Goal: Task Accomplishment & Management: Complete application form

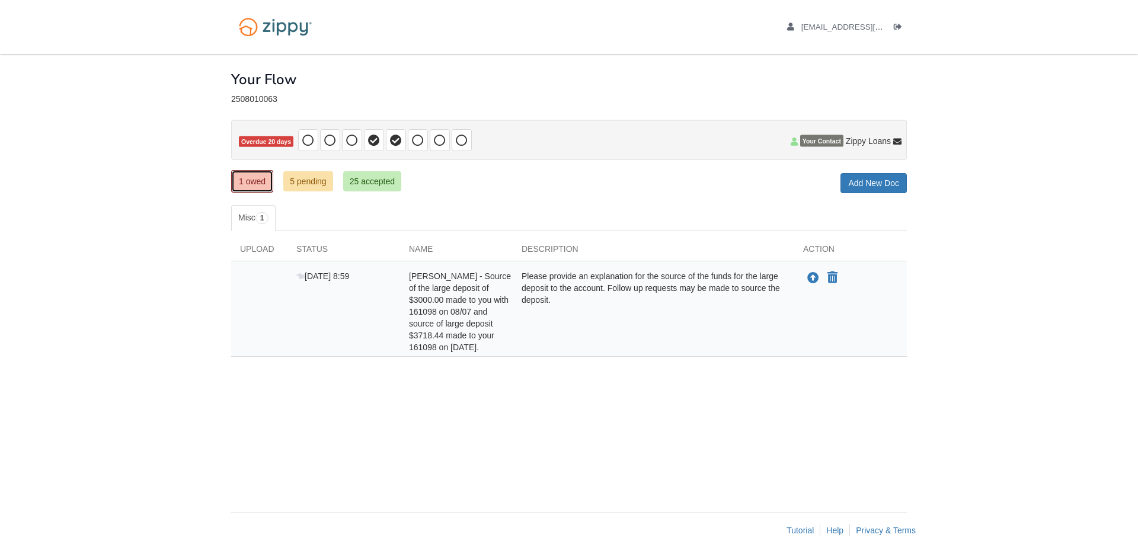
click at [256, 187] on link "1 owed" at bounding box center [252, 181] width 42 height 23
click at [307, 185] on link "5 pending" at bounding box center [308, 181] width 50 height 20
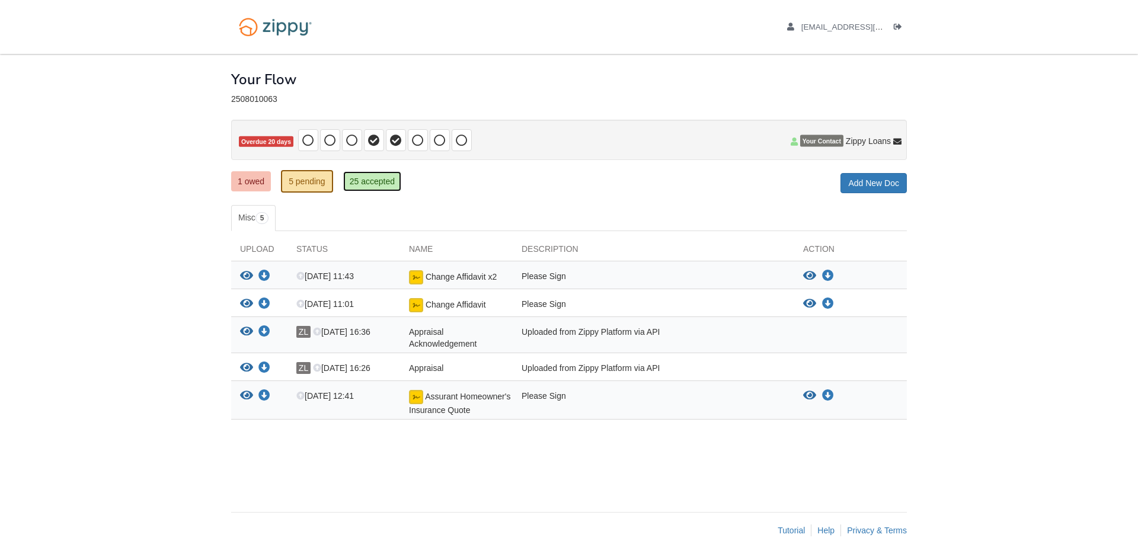
click at [373, 184] on link "25 accepted" at bounding box center [372, 181] width 58 height 20
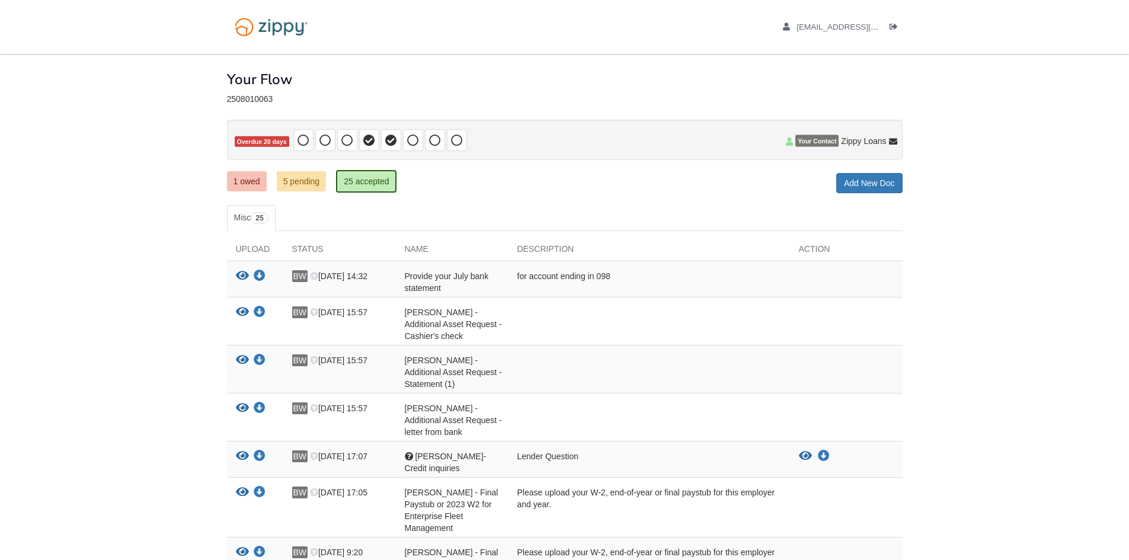
scroll to position [404, 0]
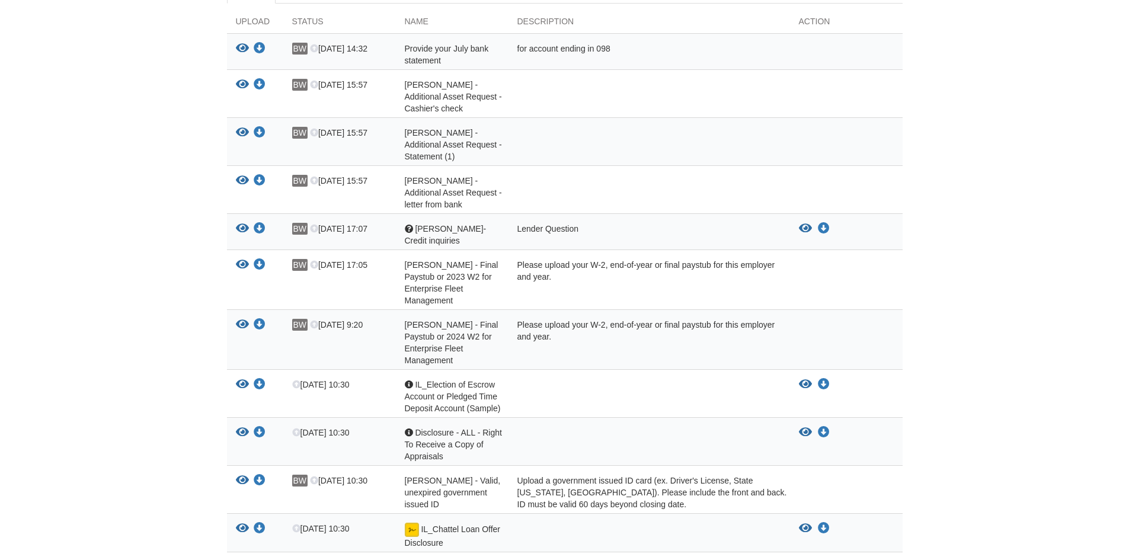
scroll to position [186, 0]
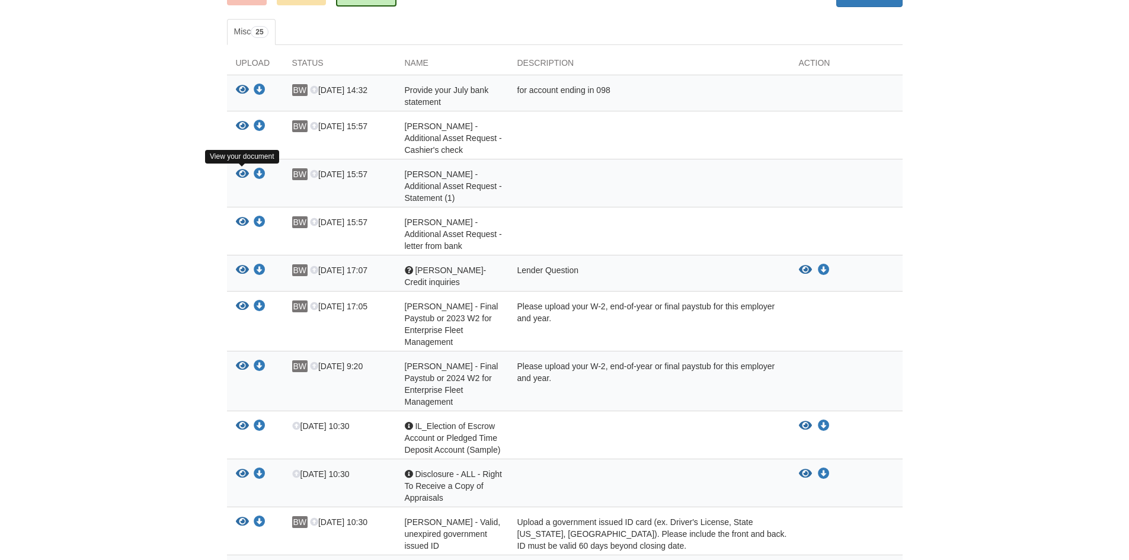
click at [237, 172] on icon "View Benjamin Wuelling - Additional Asset Request - Statement (1)" at bounding box center [242, 174] width 13 height 12
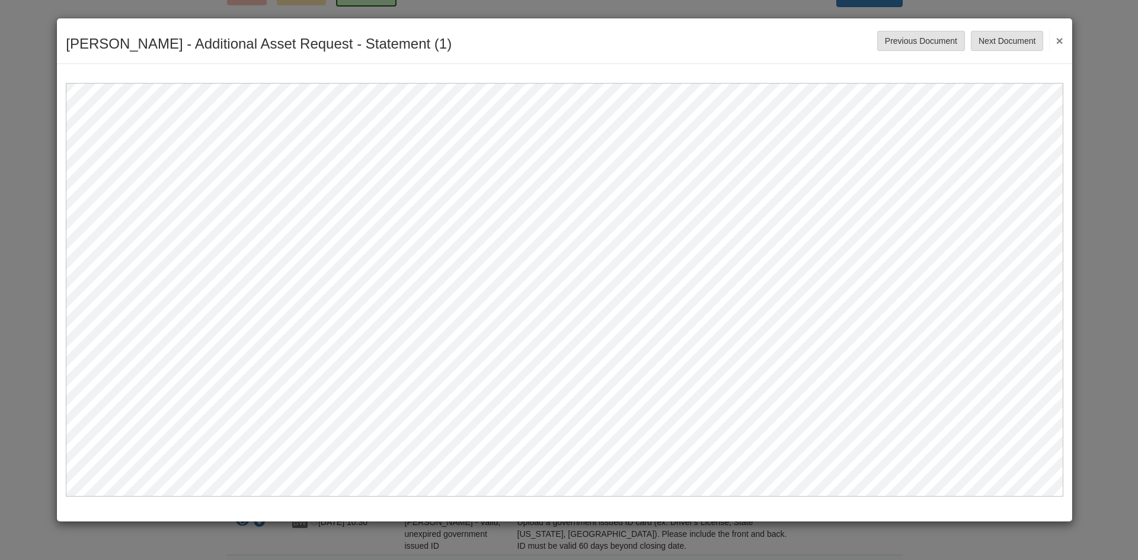
click at [1052, 40] on button "×" at bounding box center [1056, 40] width 14 height 21
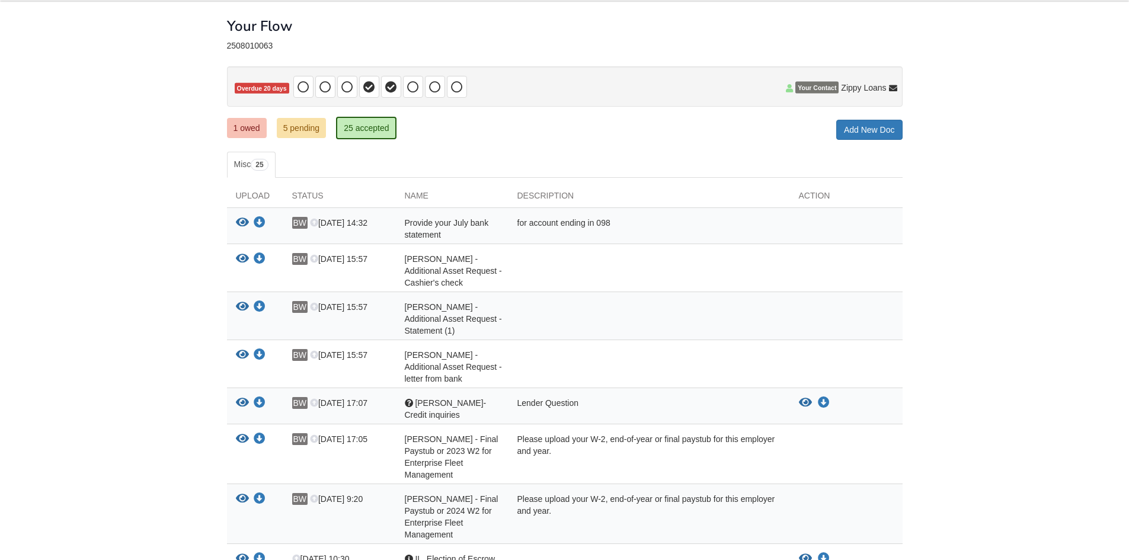
scroll to position [0, 0]
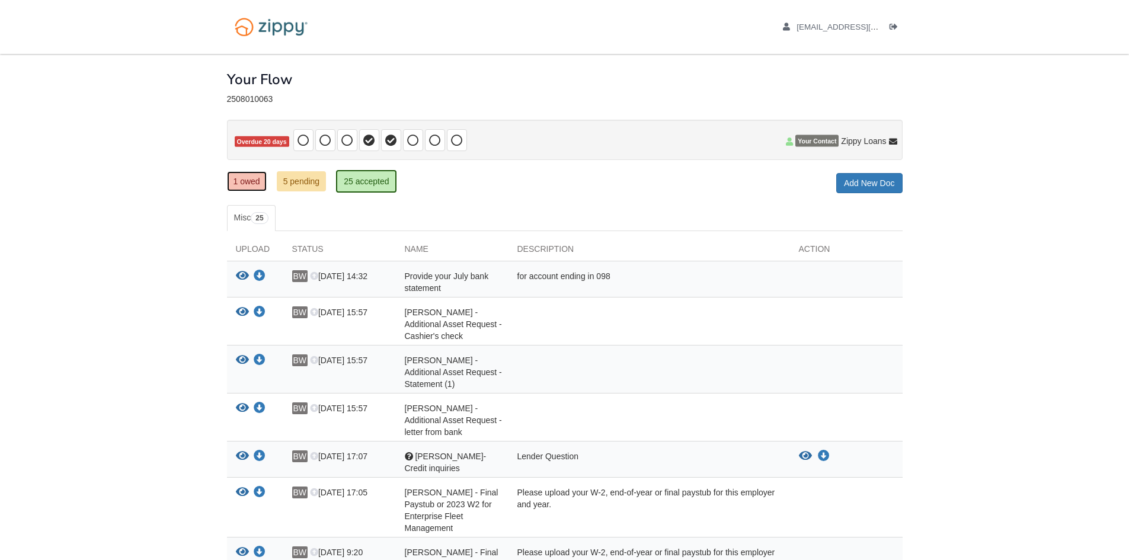
drag, startPoint x: 252, startPoint y: 175, endPoint x: 260, endPoint y: 184, distance: 12.2
click at [252, 175] on link "1 owed" at bounding box center [247, 181] width 40 height 20
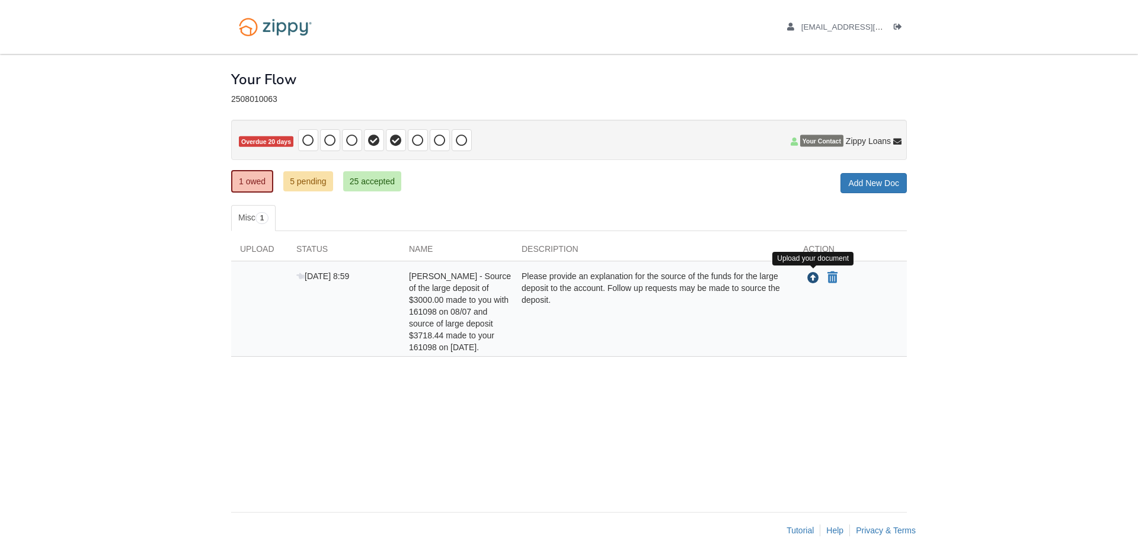
click at [811, 279] on icon "Upload Benjamin Wuelling - Source of the large deposit of $3000.00 made to you …" at bounding box center [813, 279] width 12 height 12
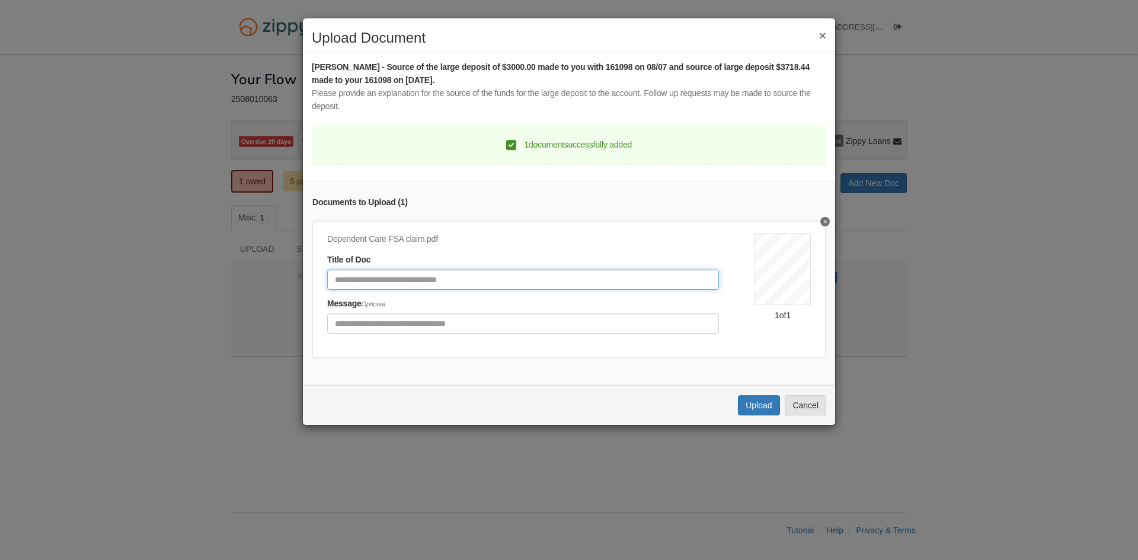
click at [414, 280] on input "Document Title" at bounding box center [523, 280] width 392 height 20
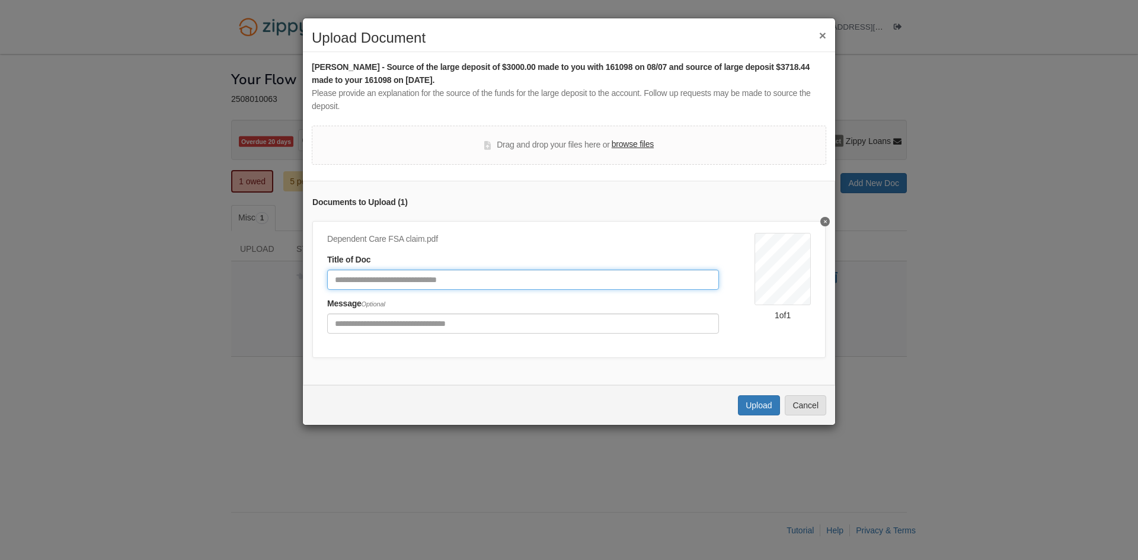
click at [407, 277] on input "Document Title" at bounding box center [523, 280] width 392 height 20
paste input "**********"
type input "**********"
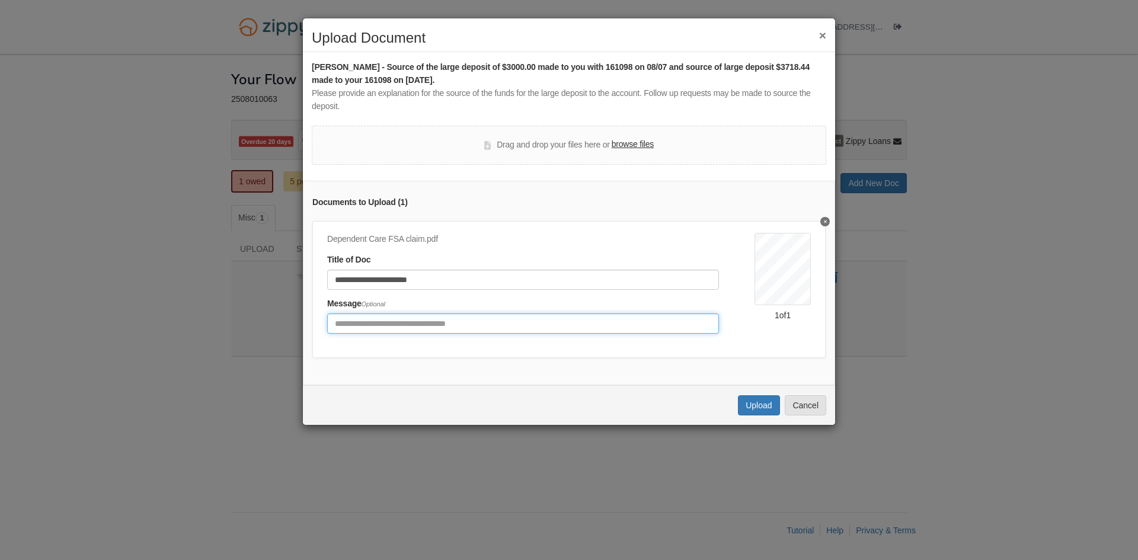
click at [413, 322] on input "Include any comments on this document" at bounding box center [523, 323] width 392 height 20
type input "**********"
click at [759, 415] on button "Upload" at bounding box center [758, 405] width 41 height 20
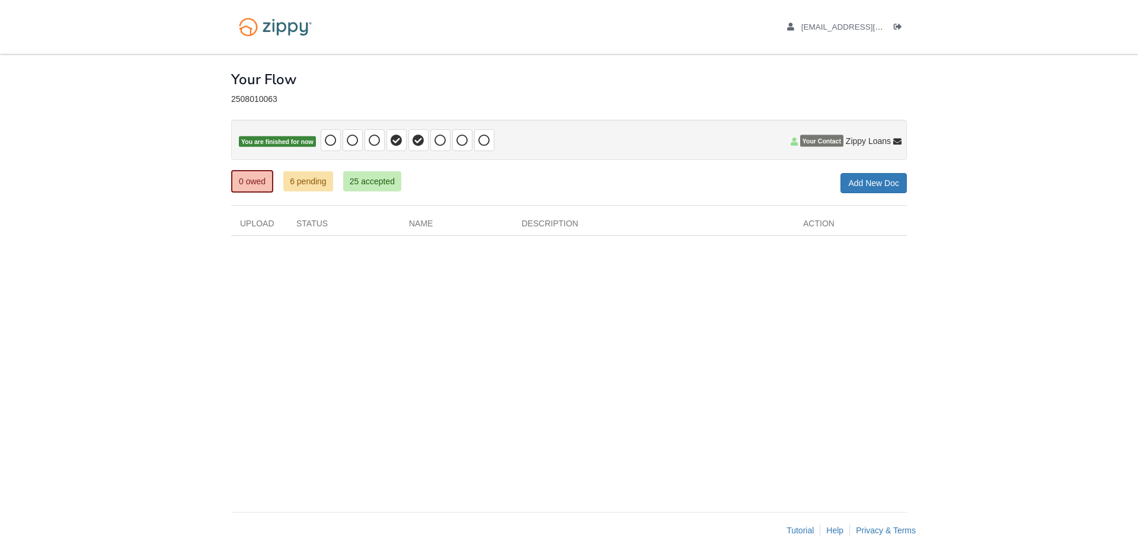
click at [556, 413] on div "× × × Pending Add Document Notice document will be included in the email sent t…" at bounding box center [569, 277] width 676 height 446
click at [296, 181] on link "6 pending" at bounding box center [308, 181] width 50 height 20
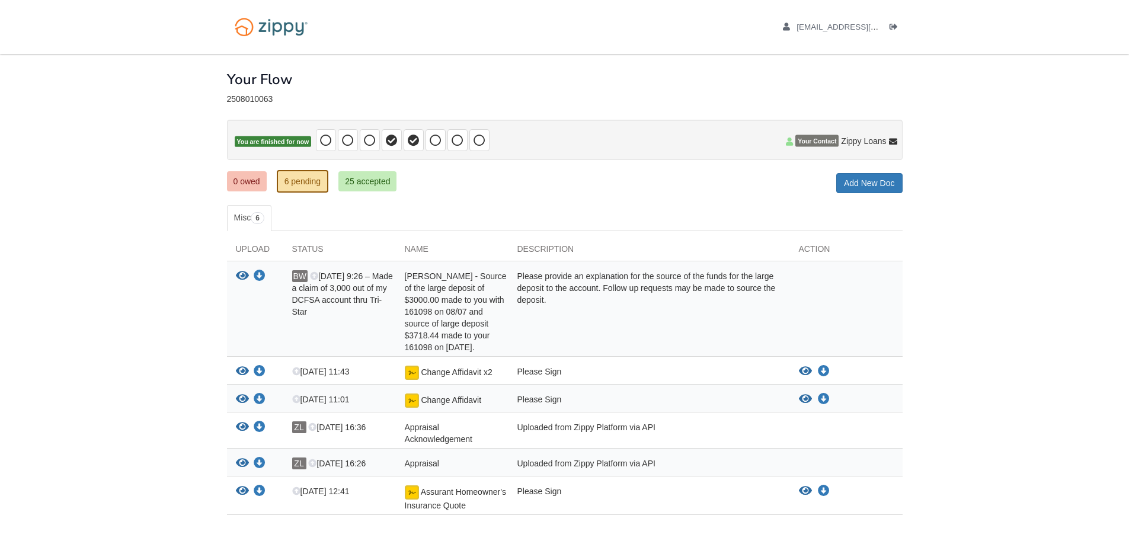
scroll to position [50, 0]
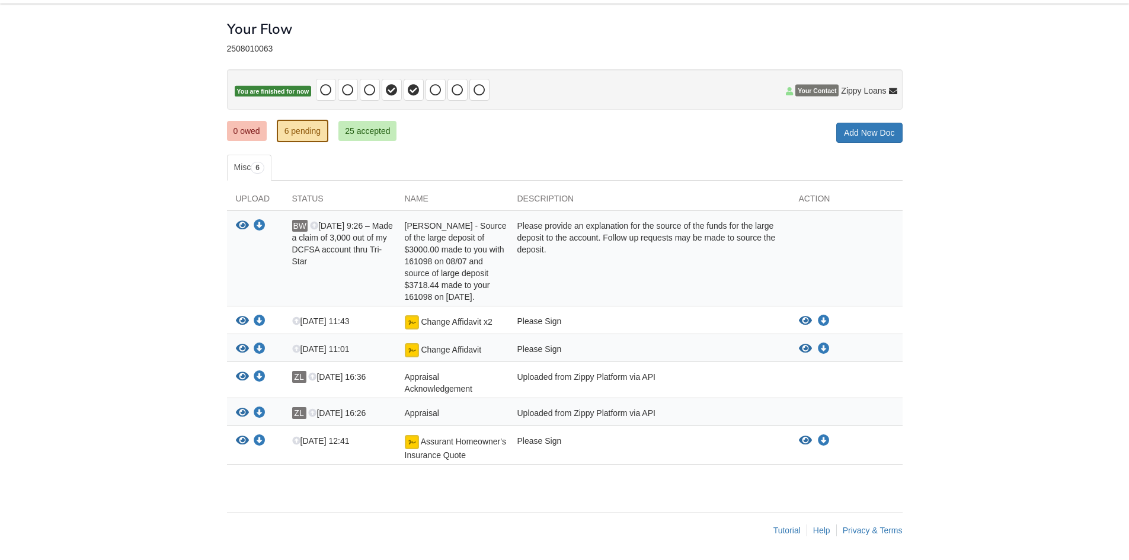
click at [849, 245] on div at bounding box center [846, 261] width 113 height 83
click at [244, 223] on icon "View Benjamin Wuelling - Source of the large deposit of $3000.00 made to you wi…" at bounding box center [242, 226] width 13 height 12
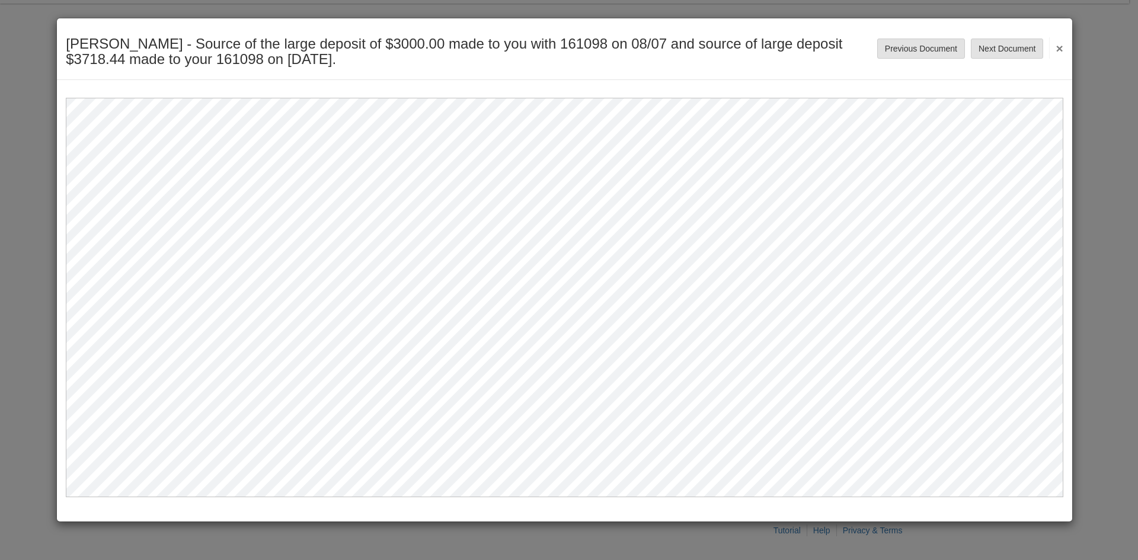
click at [1060, 47] on button "×" at bounding box center [1056, 47] width 14 height 21
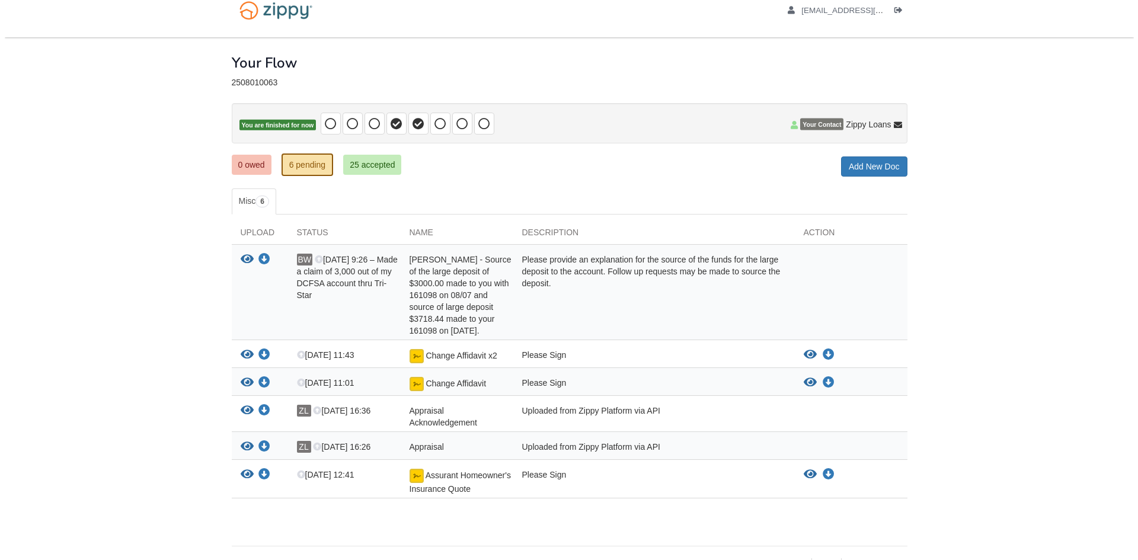
scroll to position [0, 0]
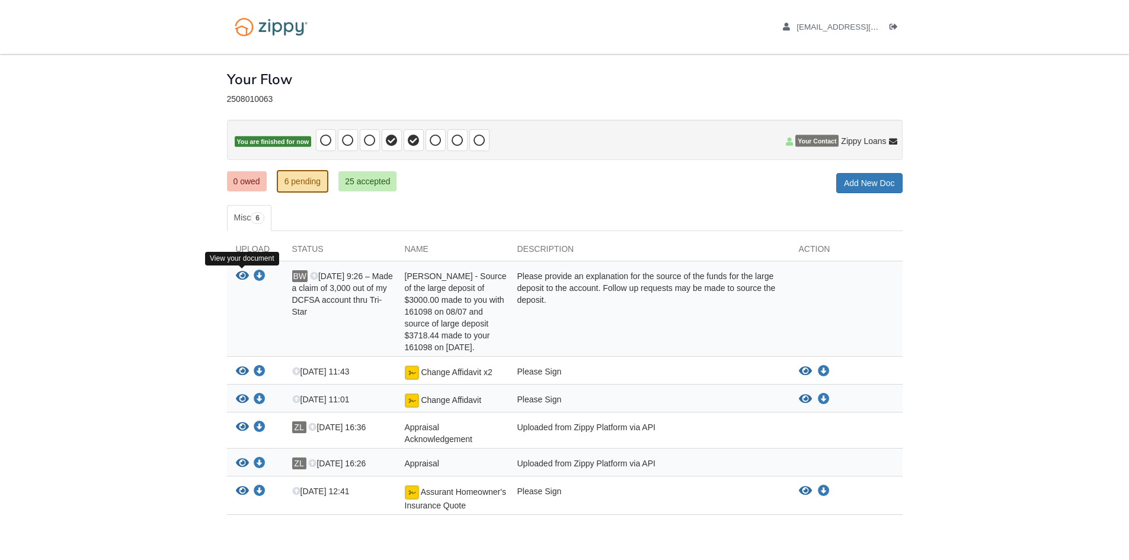
click at [236, 274] on icon "View Benjamin Wuelling - Source of the large deposit of $3000.00 made to you wi…" at bounding box center [242, 276] width 13 height 12
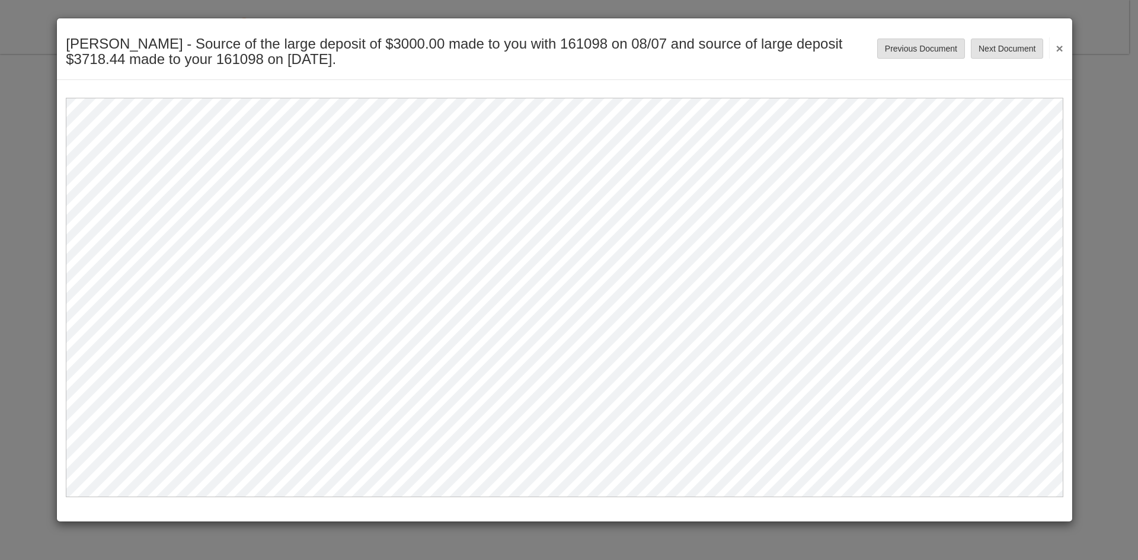
click at [1060, 48] on button "×" at bounding box center [1056, 47] width 14 height 21
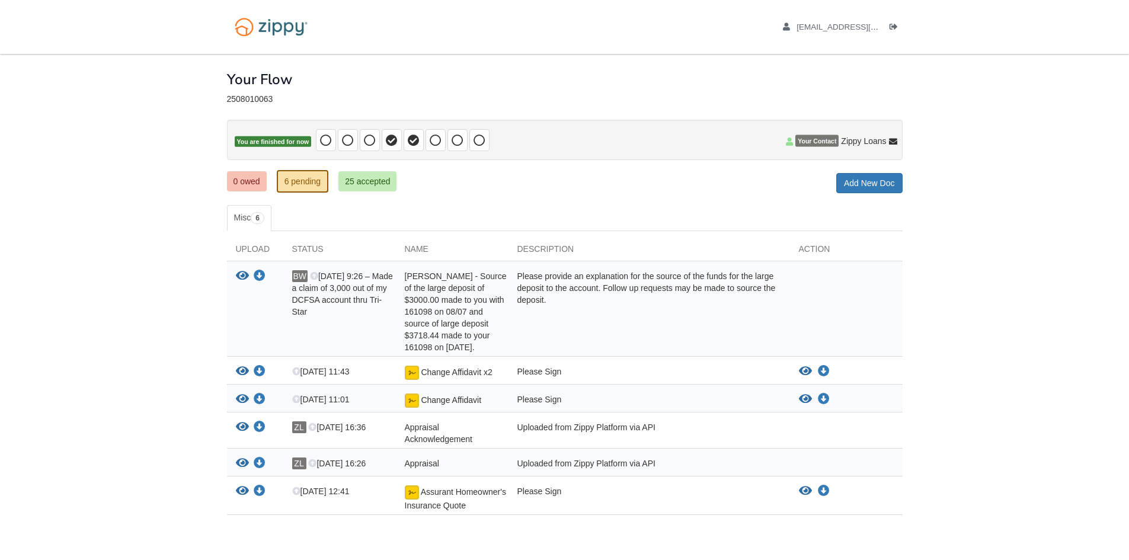
click at [561, 300] on div "Please provide an explanation for the source of the funds for the large deposit…" at bounding box center [648, 311] width 281 height 83
click at [440, 295] on div "[PERSON_NAME] - Source of the large deposit of $3000.00 made to you with 161098…" at bounding box center [452, 311] width 113 height 83
click at [236, 278] on icon "View Benjamin Wuelling - Source of the large deposit of $3000.00 made to you wi…" at bounding box center [242, 276] width 13 height 12
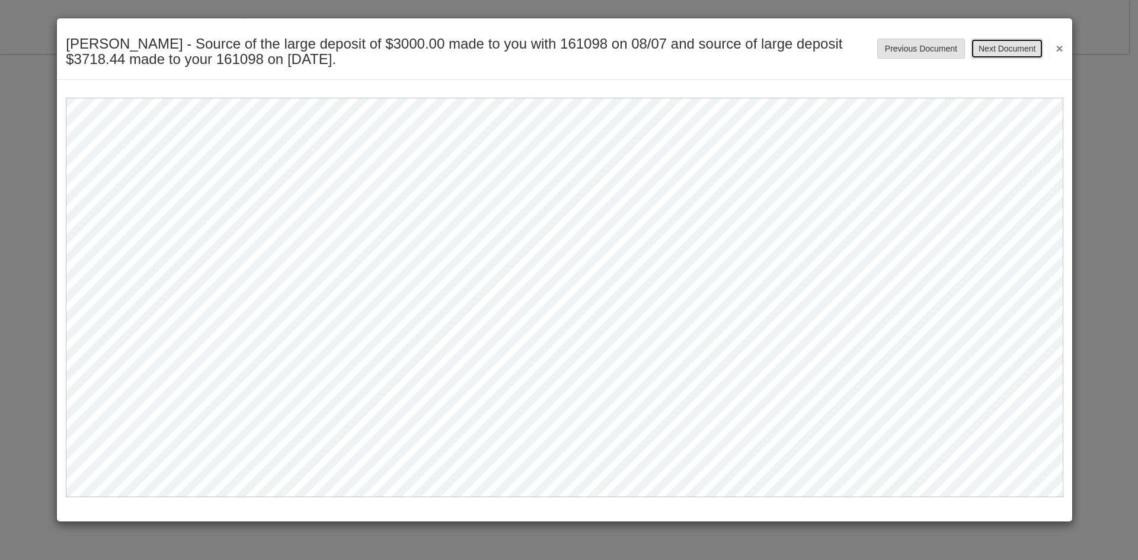
click at [1026, 47] on button "Next Document" at bounding box center [1007, 49] width 72 height 20
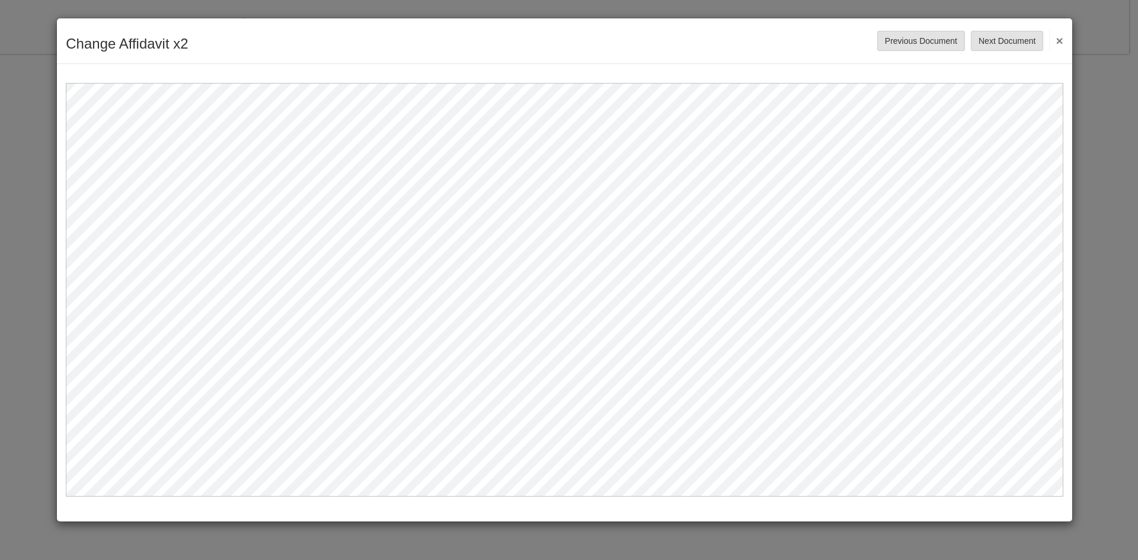
click at [1063, 38] on button "×" at bounding box center [1056, 40] width 14 height 21
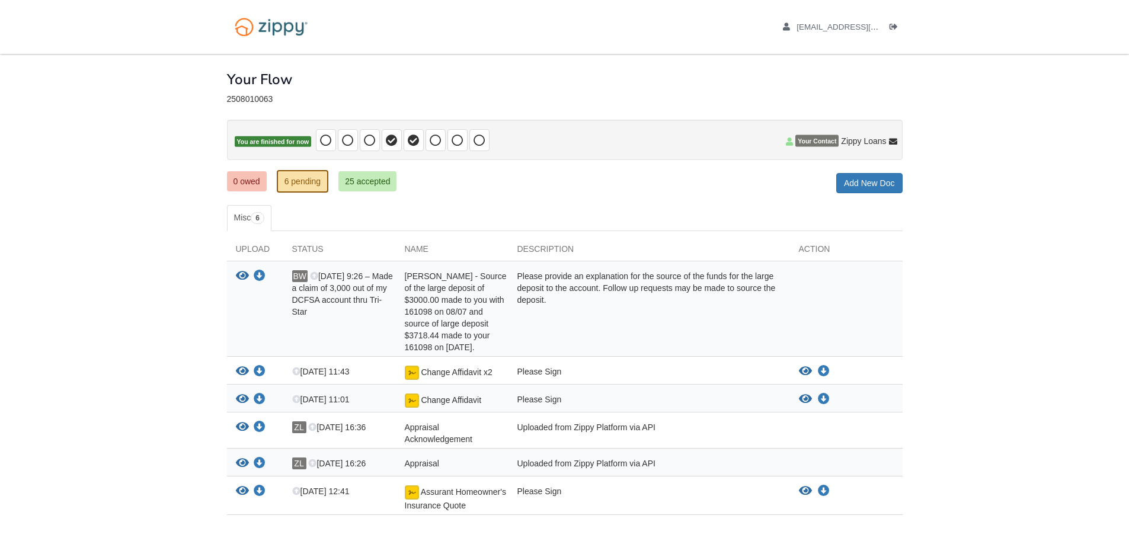
click at [341, 311] on div "BW Aug 27 9:26 – Made a claim of 3,000 out of my DCFSA account thru Tri-Star" at bounding box center [339, 311] width 113 height 83
click at [255, 272] on icon "Download Benjamin Wuelling - Source of the large deposit of $3000.00 made to yo…" at bounding box center [260, 276] width 12 height 12
click at [1045, 312] on body "[EMAIL_ADDRESS][DOMAIN_NAME] Logout" at bounding box center [564, 305] width 1129 height 610
click at [867, 183] on link "Add New Doc" at bounding box center [869, 183] width 66 height 20
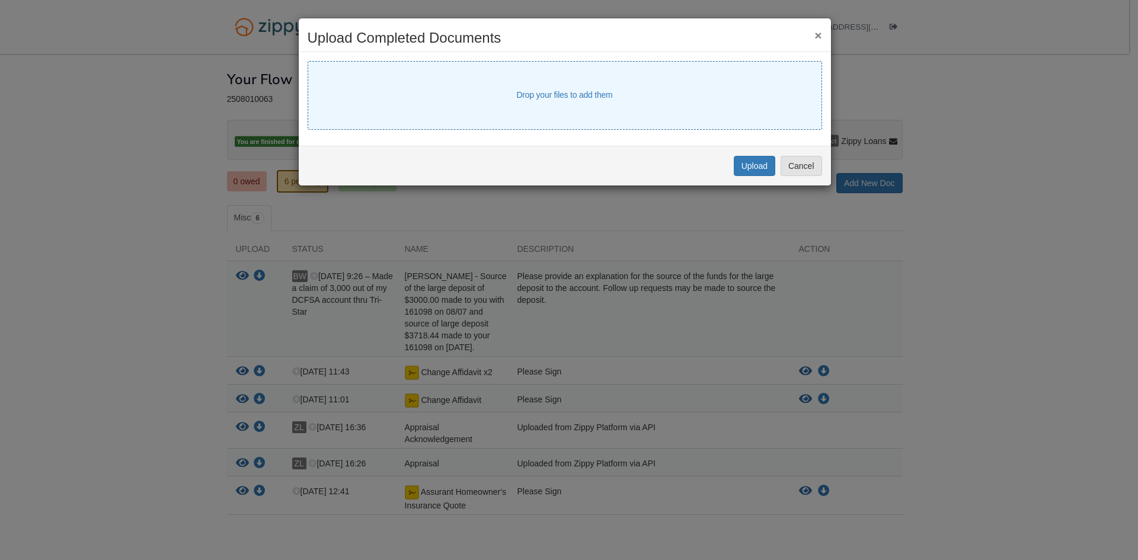
select select "****"
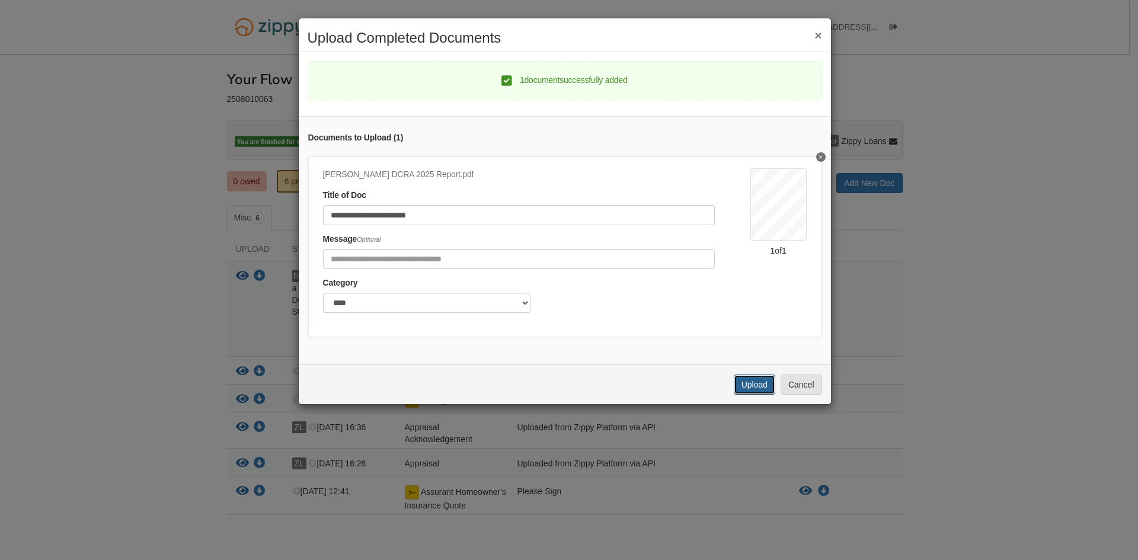
click at [755, 395] on button "Upload" at bounding box center [754, 385] width 41 height 20
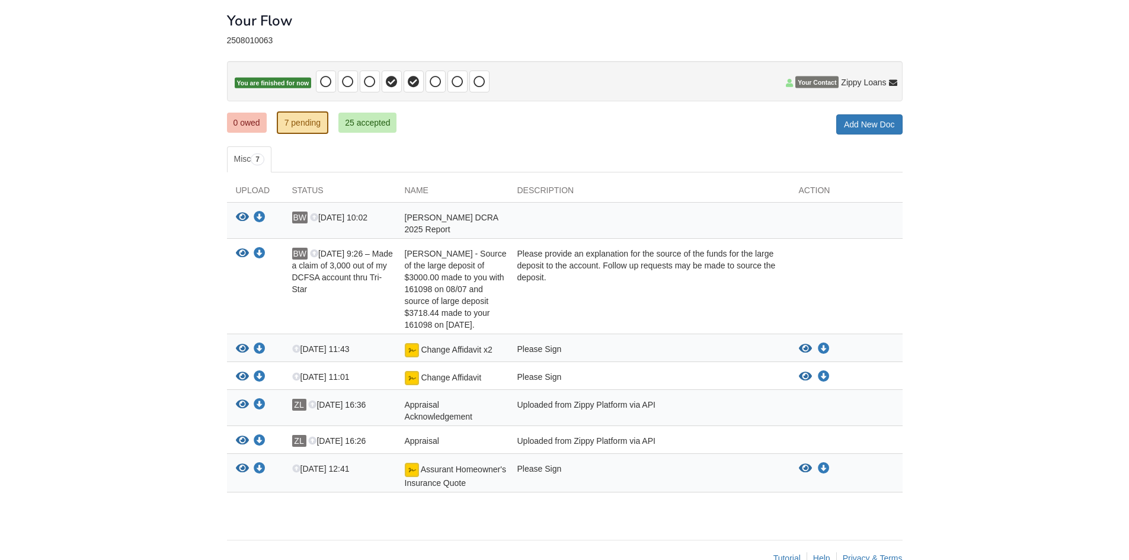
scroll to position [87, 0]
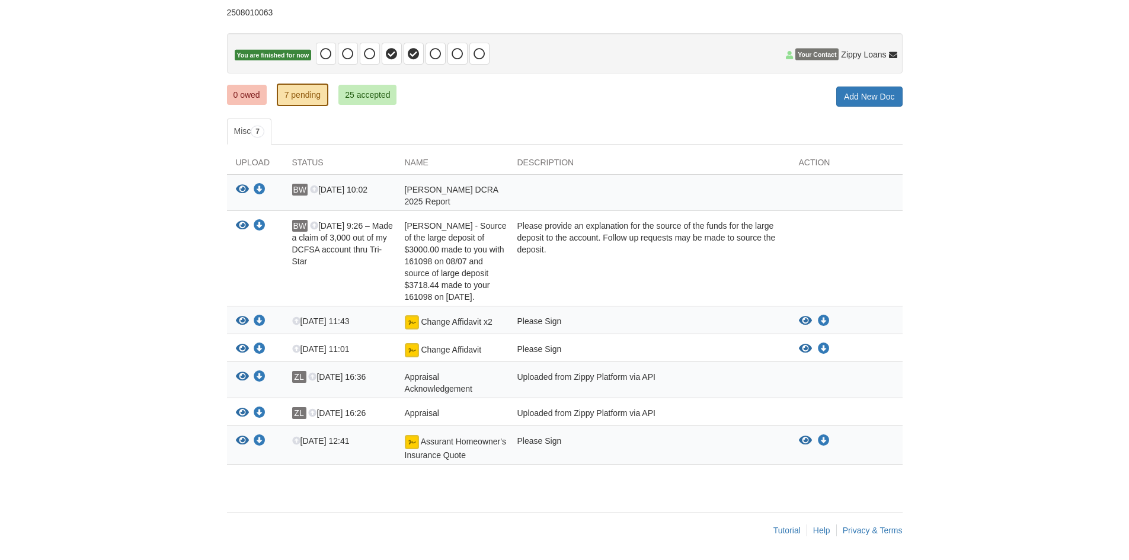
click at [199, 243] on body "[EMAIL_ADDRESS][DOMAIN_NAME] Logout" at bounding box center [564, 236] width 1129 height 647
click at [258, 86] on link "0 owed" at bounding box center [247, 95] width 40 height 20
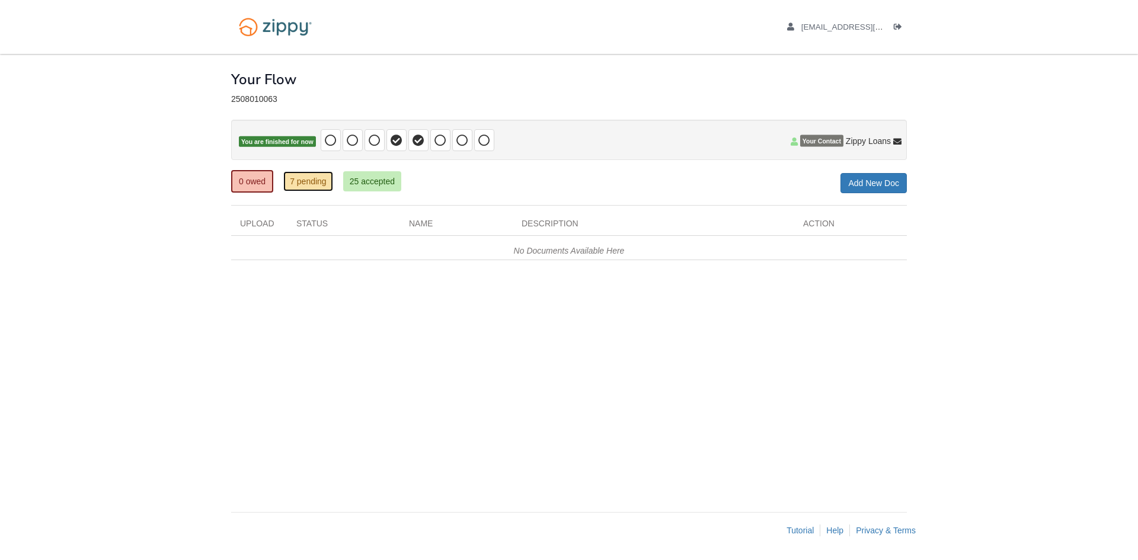
click at [302, 183] on link "7 pending" at bounding box center [308, 181] width 50 height 20
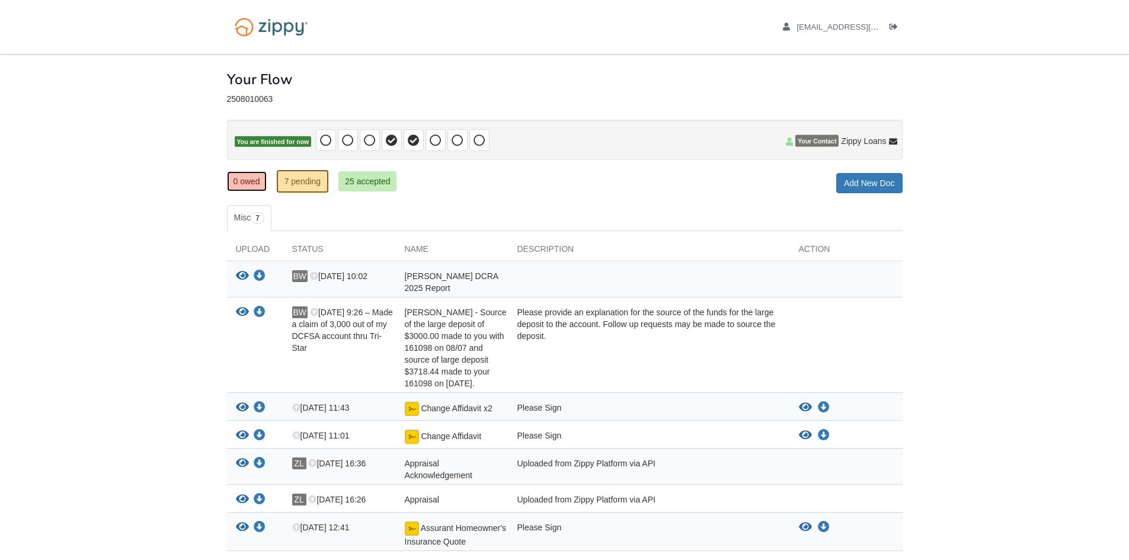
click at [248, 184] on link "0 owed" at bounding box center [247, 181] width 40 height 20
